Goal: Task Accomplishment & Management: Complete application form

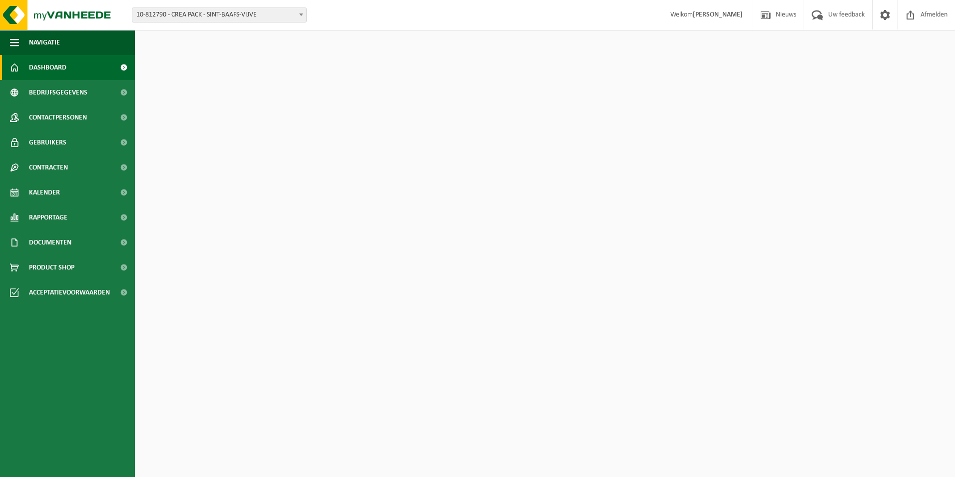
click at [259, 21] on span "10-812790 - CREA PACK - SINT-BAAFS-VIJVE" at bounding box center [219, 15] width 174 height 14
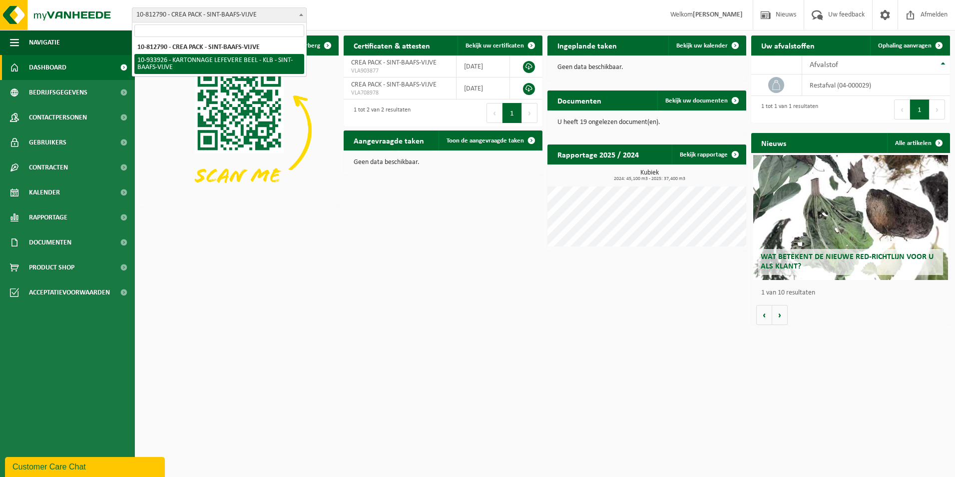
select select "136721"
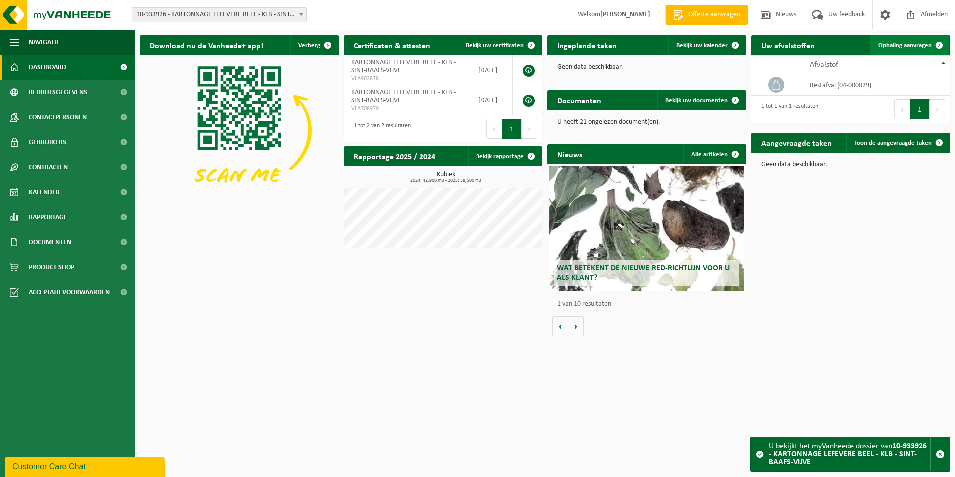
click at [908, 48] on span "Ophaling aanvragen" at bounding box center [904, 45] width 53 height 6
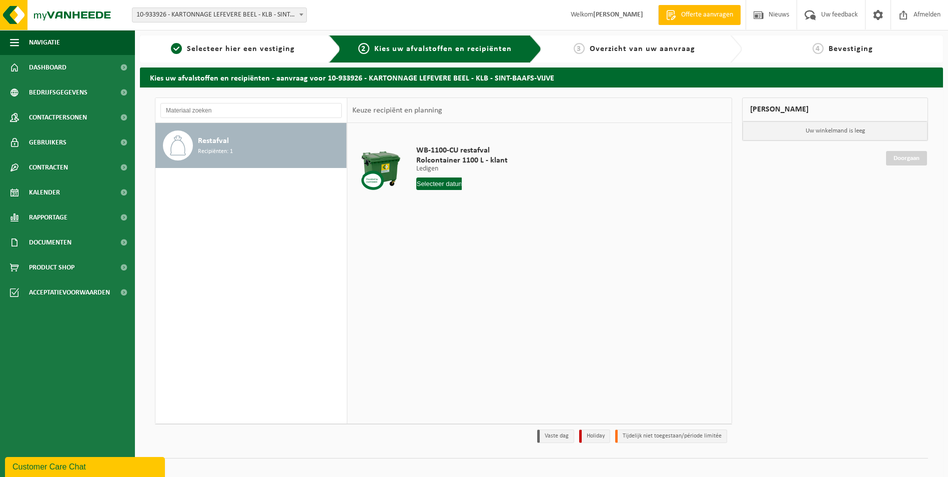
click at [435, 185] on input "text" at bounding box center [439, 183] width 46 height 12
click at [463, 268] on div "17" at bounding box center [460, 272] width 17 height 16
type input "Van 2025-09-17"
click at [466, 205] on input "3" at bounding box center [445, 201] width 59 height 13
click at [466, 205] on input "2" at bounding box center [445, 201] width 59 height 13
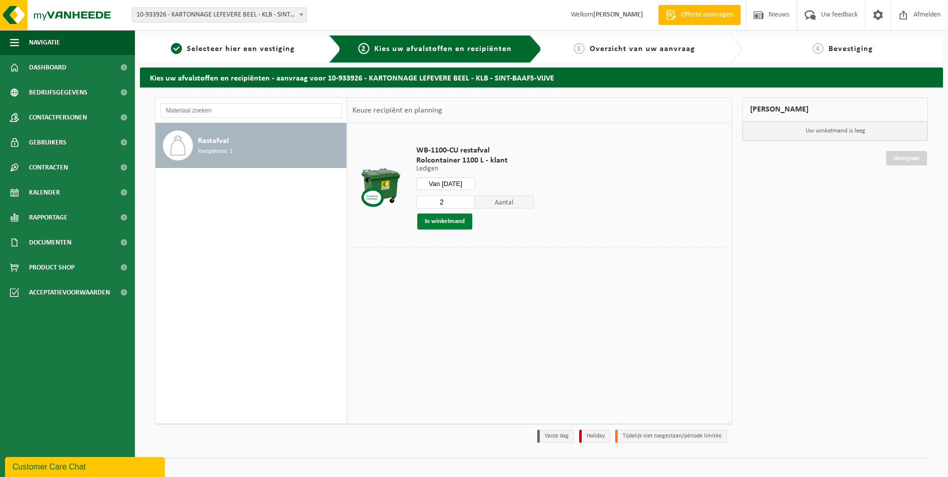
click at [463, 220] on button "In winkelmand" at bounding box center [444, 221] width 55 height 16
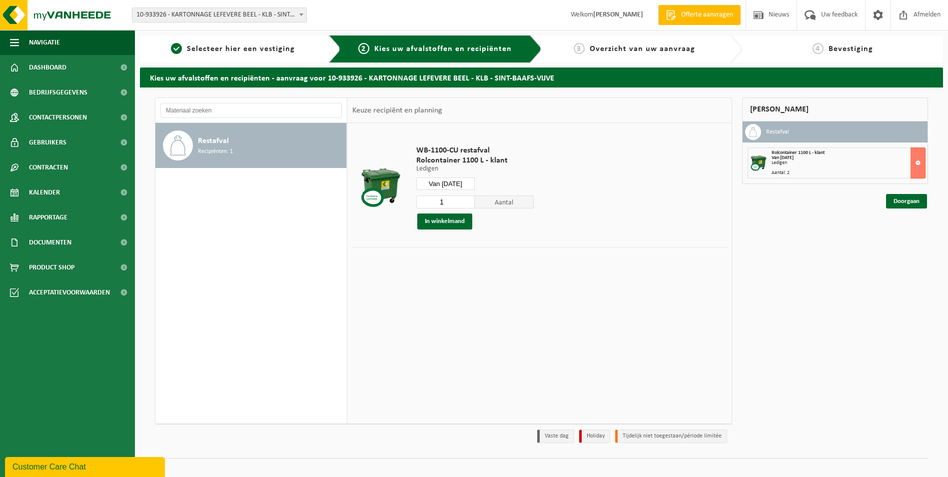
type input "1"
click at [467, 204] on input "1" at bounding box center [445, 201] width 59 height 13
click at [891, 200] on link "Doorgaan" at bounding box center [906, 201] width 41 height 14
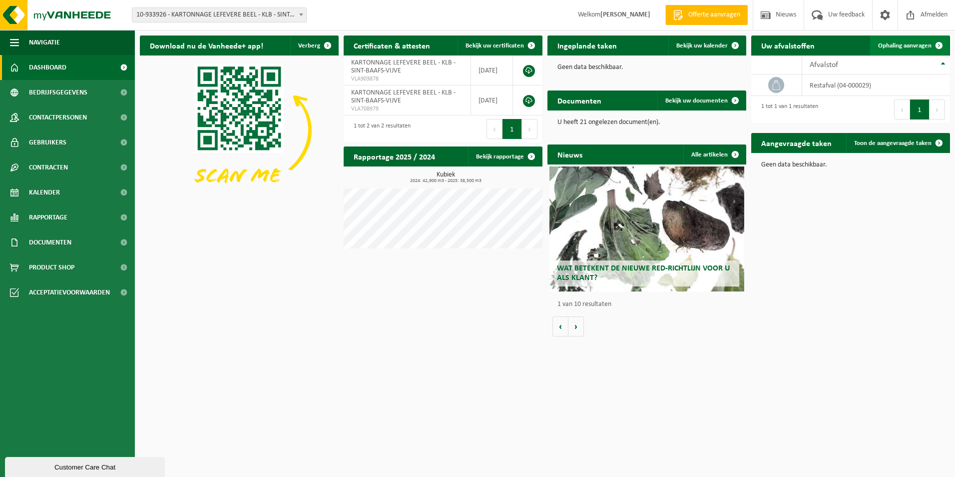
click at [922, 47] on span "Ophaling aanvragen" at bounding box center [904, 45] width 53 height 6
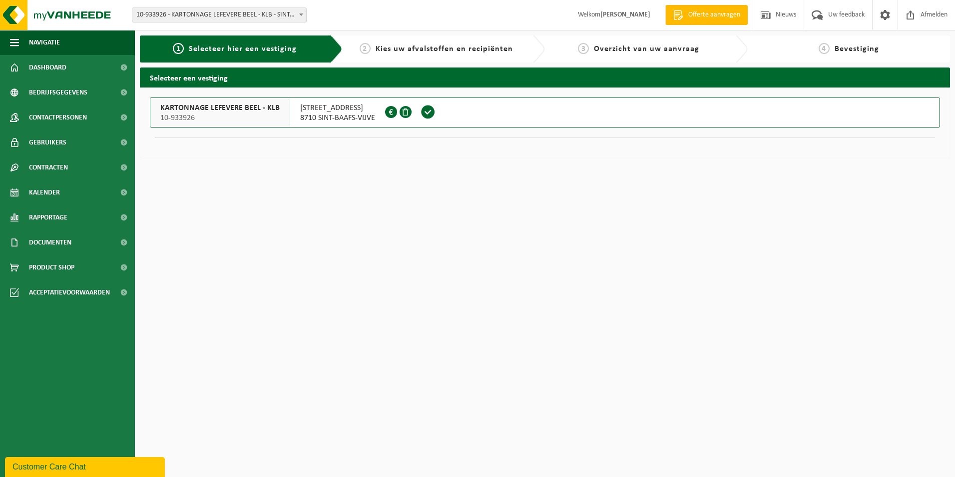
click at [435, 111] on span at bounding box center [428, 111] width 15 height 15
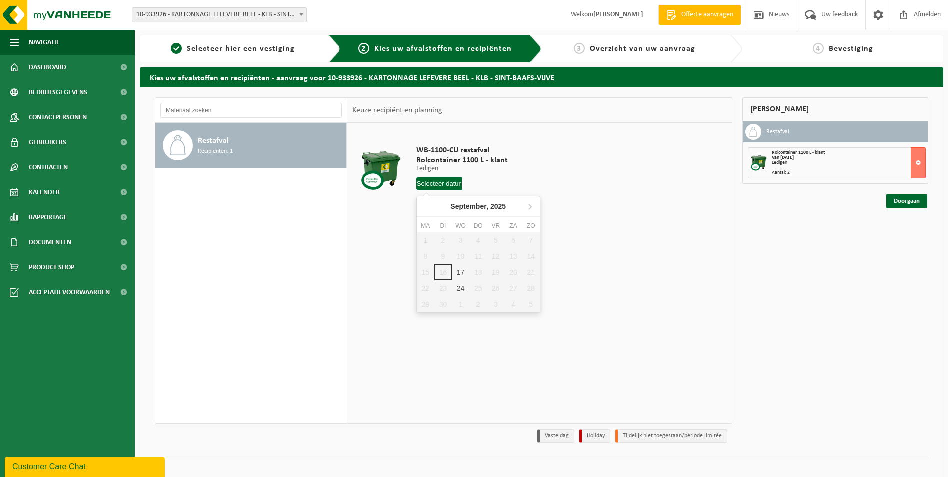
click at [419, 186] on input "text" at bounding box center [439, 183] width 46 height 12
click at [460, 275] on div "17" at bounding box center [460, 272] width 17 height 16
type input "Van [DATE]"
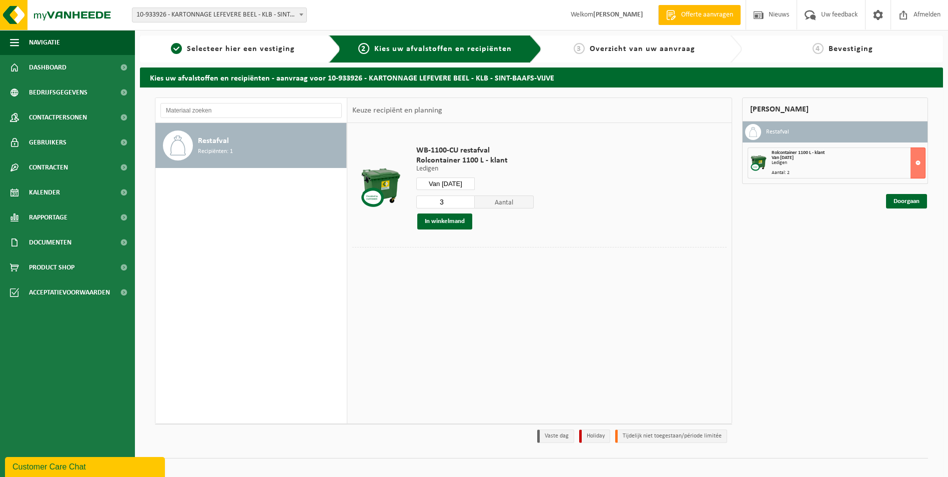
click at [467, 205] on input "3" at bounding box center [445, 201] width 59 height 13
click at [467, 205] on input "2" at bounding box center [445, 201] width 59 height 13
type input "1"
click at [467, 205] on input "1" at bounding box center [445, 201] width 59 height 13
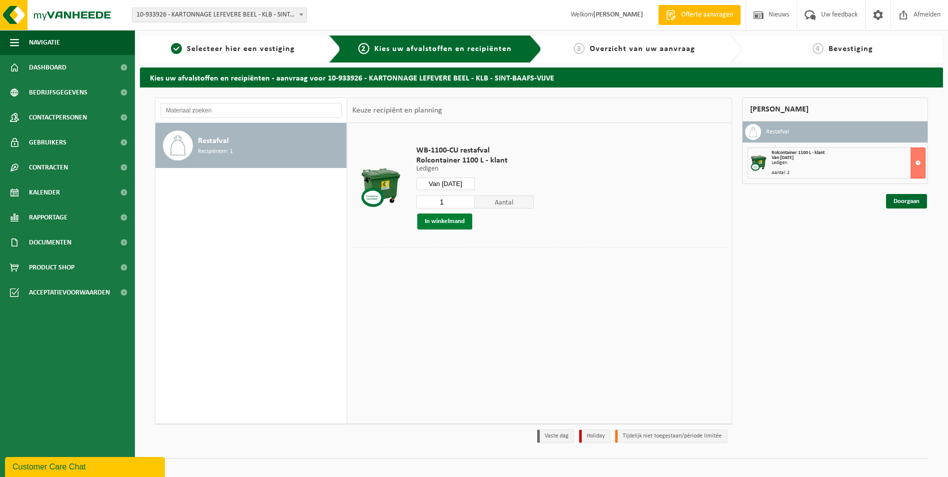
click at [467, 219] on button "In winkelmand" at bounding box center [444, 221] width 55 height 16
click at [903, 202] on link "Doorgaan" at bounding box center [906, 201] width 41 height 14
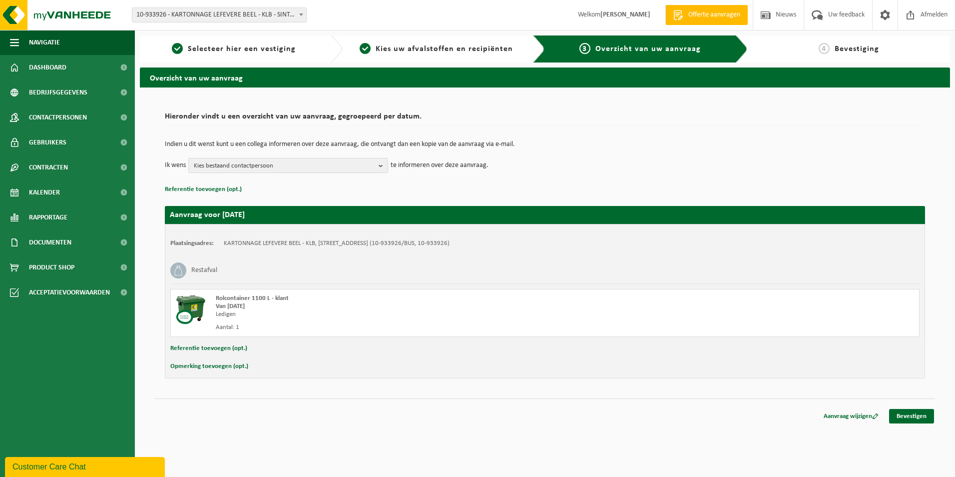
click at [221, 346] on button "Referentie toevoegen (opt.)" at bounding box center [208, 348] width 77 height 13
click at [251, 349] on input "text" at bounding box center [564, 349] width 691 height 15
type input "954692"
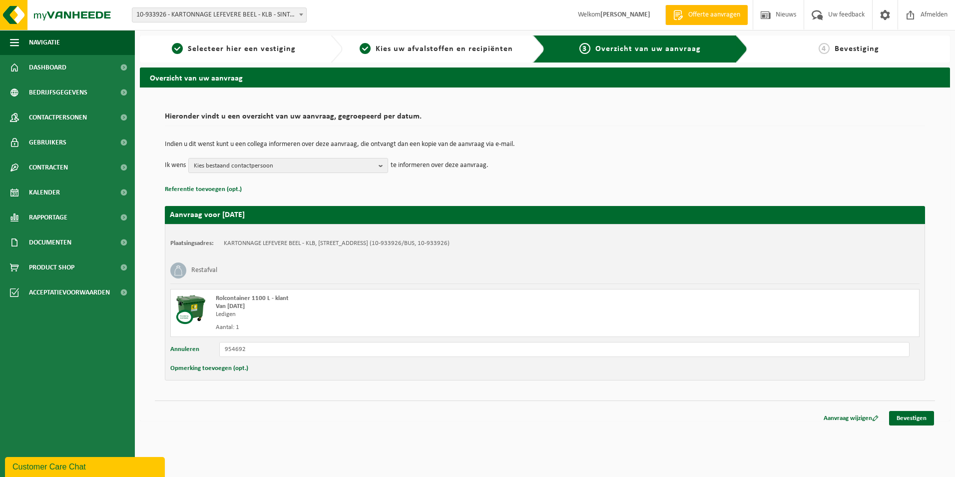
click at [290, 399] on div "Hieronder vindt u een overzicht van uw aanvraag, gegroepeerd per datum. Indien …" at bounding box center [545, 253] width 811 height 333
click at [920, 414] on link "Bevestigen" at bounding box center [911, 418] width 45 height 14
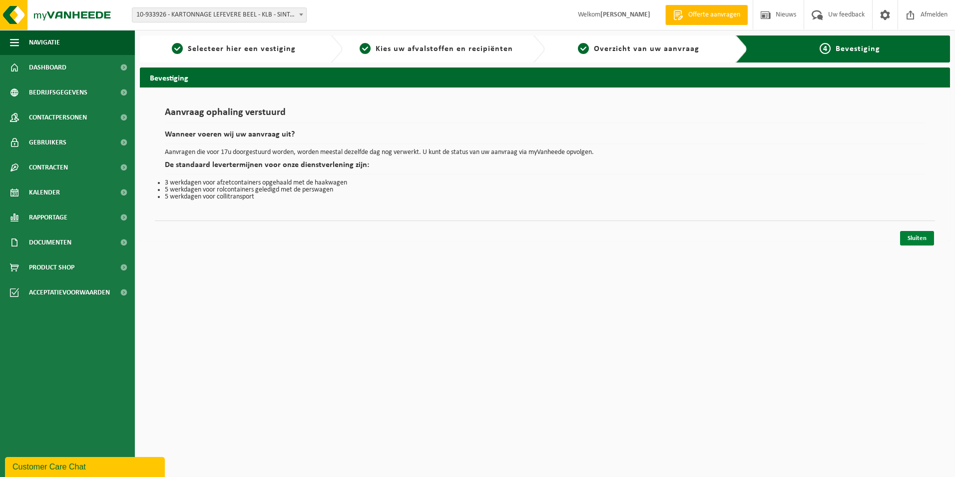
click at [918, 240] on link "Sluiten" at bounding box center [917, 238] width 34 height 14
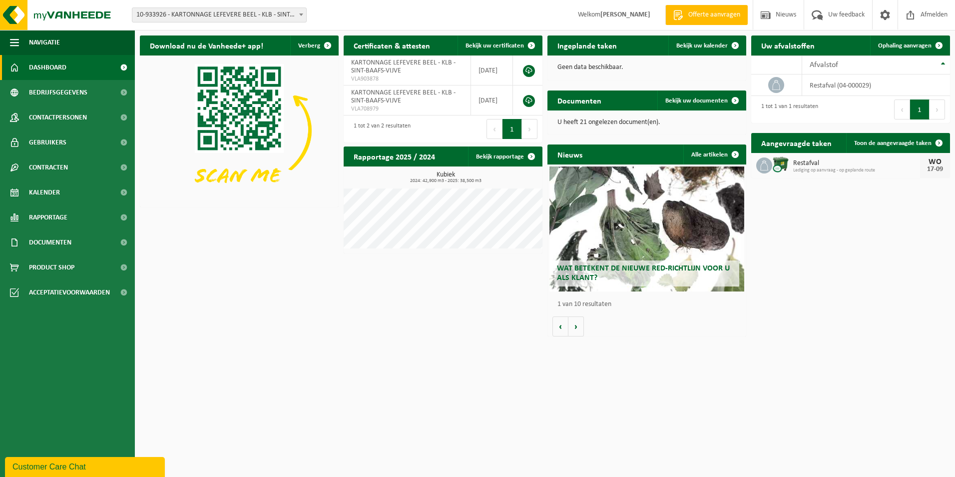
click at [872, 170] on span "Lediging op aanvraag - op geplande route" at bounding box center [857, 170] width 127 height 6
click at [886, 142] on span "Toon de aangevraagde taken" at bounding box center [893, 143] width 77 height 6
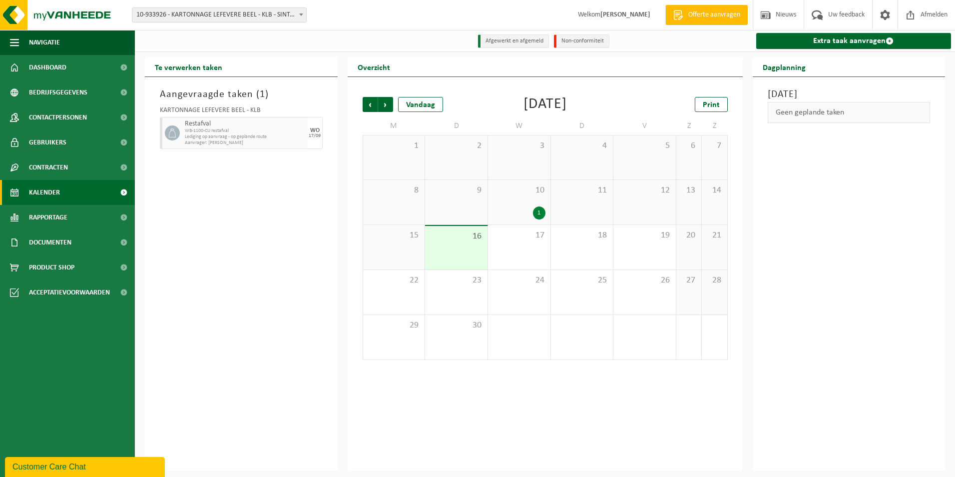
click at [535, 205] on div "10 1" at bounding box center [519, 202] width 62 height 44
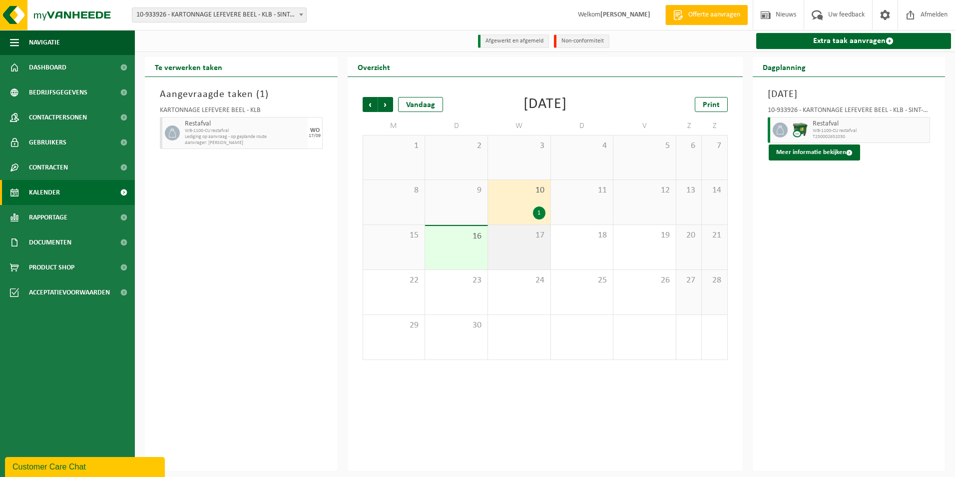
click at [530, 242] on div "17" at bounding box center [519, 247] width 62 height 44
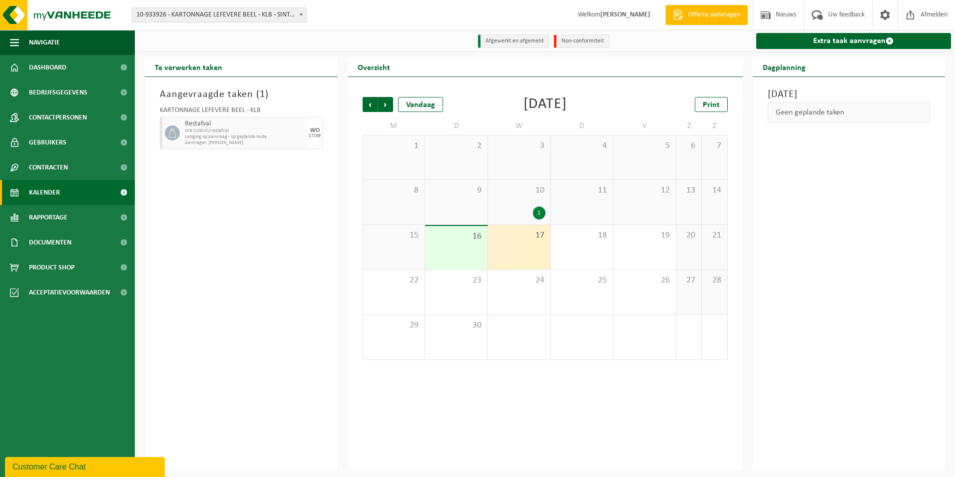
click at [461, 244] on div "16" at bounding box center [456, 247] width 62 height 43
click at [212, 105] on div "KARTONNAGE LEFEVERE BEEL - KLB Restafval WB-1100-CU restafval Lediging op aanvr…" at bounding box center [241, 126] width 173 height 48
click at [229, 136] on span "Lediging op aanvraag - op geplande route" at bounding box center [245, 137] width 120 height 6
click at [256, 139] on span "Lediging op aanvraag - op geplande route" at bounding box center [245, 137] width 120 height 6
click at [511, 223] on div "10 1" at bounding box center [519, 202] width 62 height 44
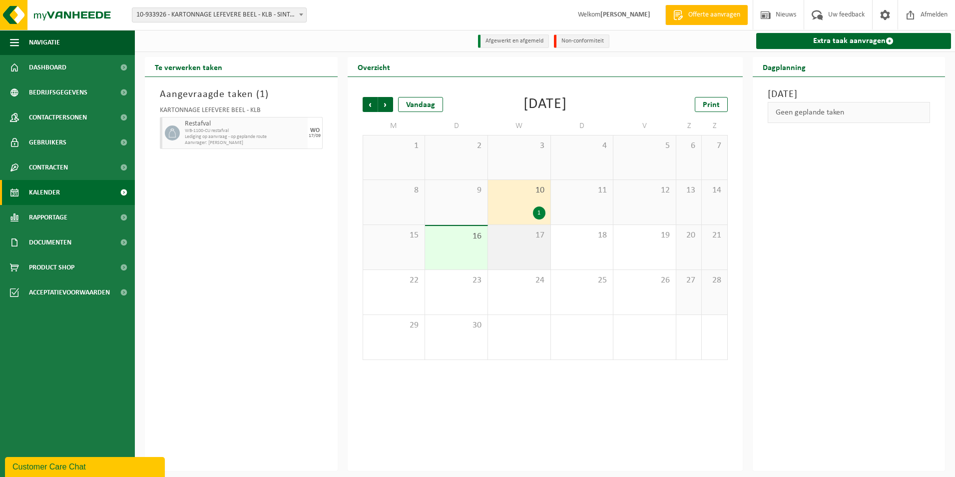
click at [514, 234] on span "17" at bounding box center [519, 235] width 52 height 11
click at [476, 237] on span "16" at bounding box center [456, 236] width 52 height 11
click at [529, 239] on span "17" at bounding box center [519, 235] width 52 height 11
